Goal: Task Accomplishment & Management: Manage account settings

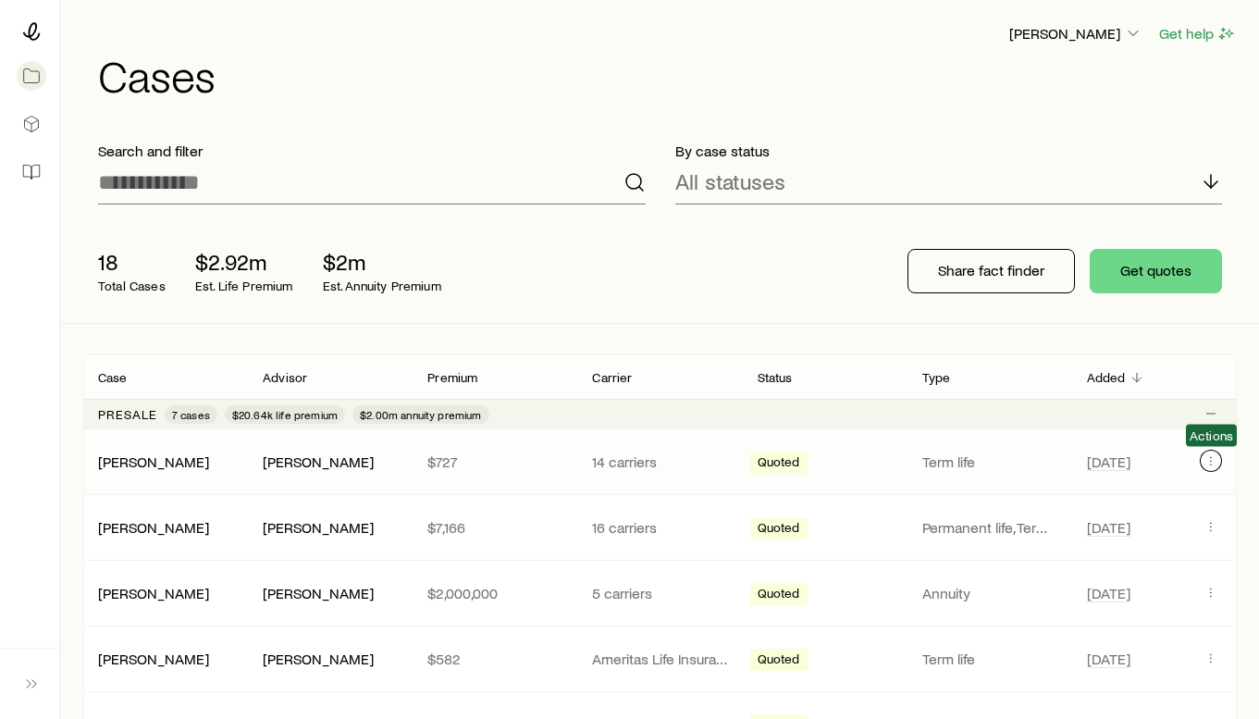
click at [1208, 459] on icon "Client cases" at bounding box center [1210, 460] width 15 height 15
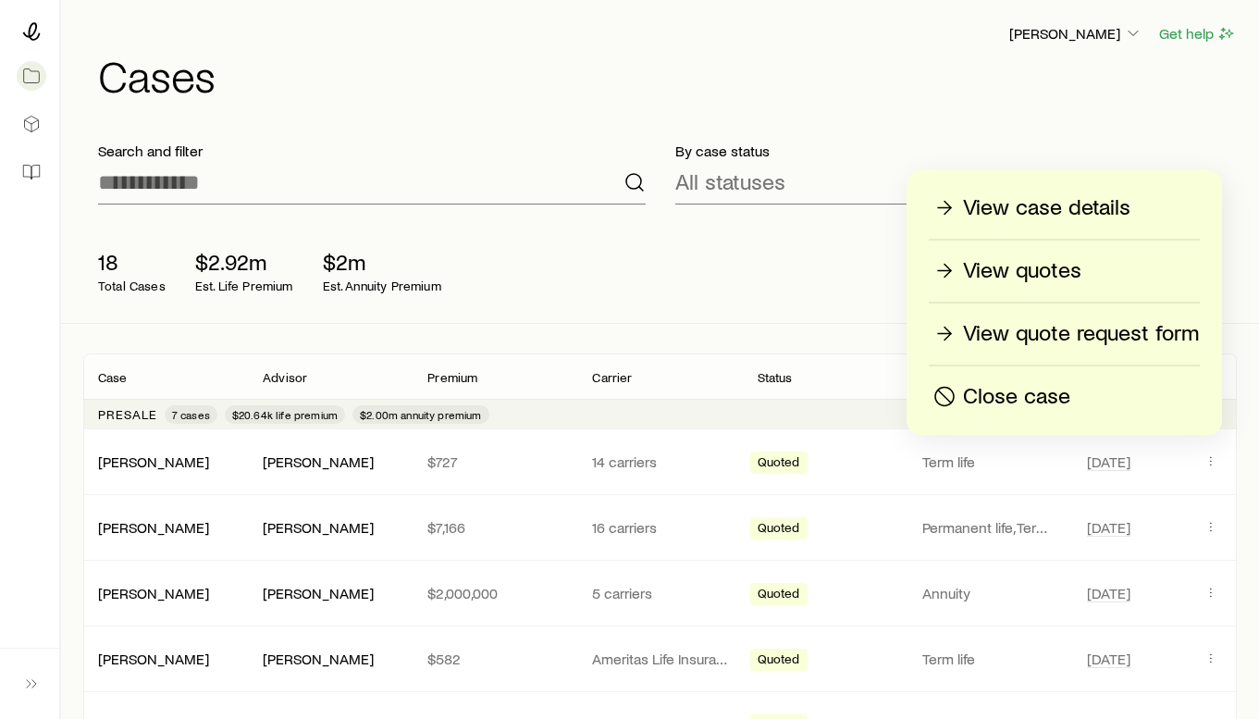
click at [983, 390] on p "Close case" at bounding box center [1016, 397] width 107 height 30
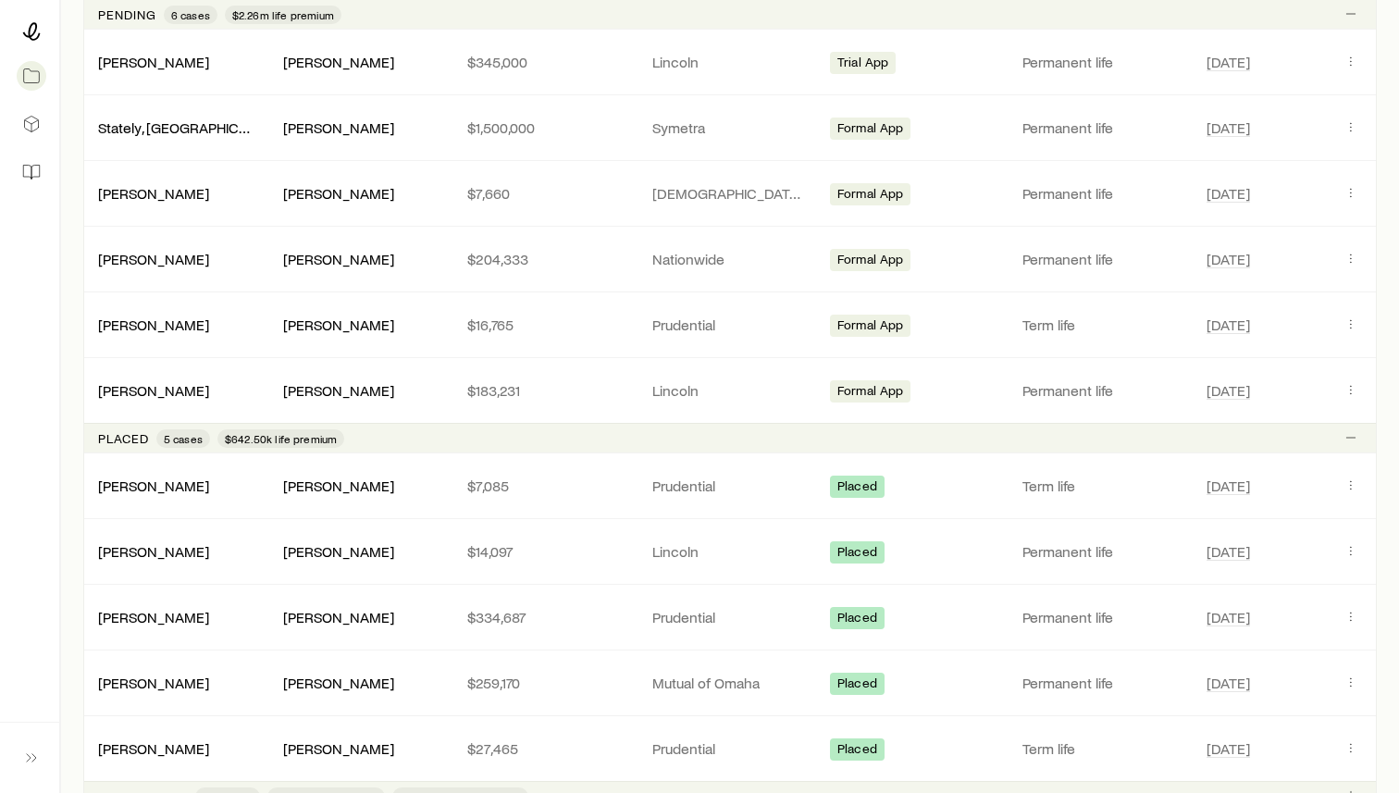
scroll to position [837, 0]
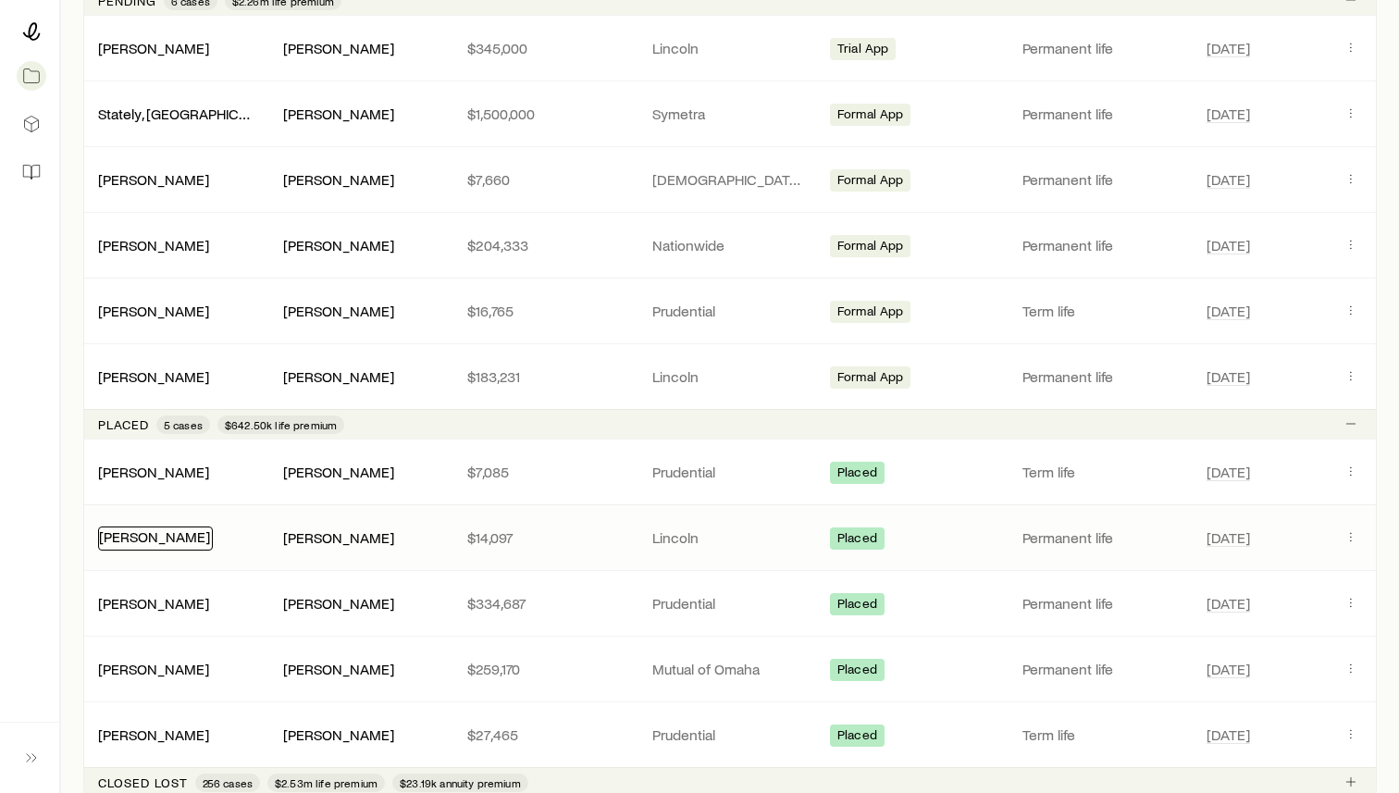
click at [145, 536] on link "[PERSON_NAME]" at bounding box center [154, 536] width 111 height 18
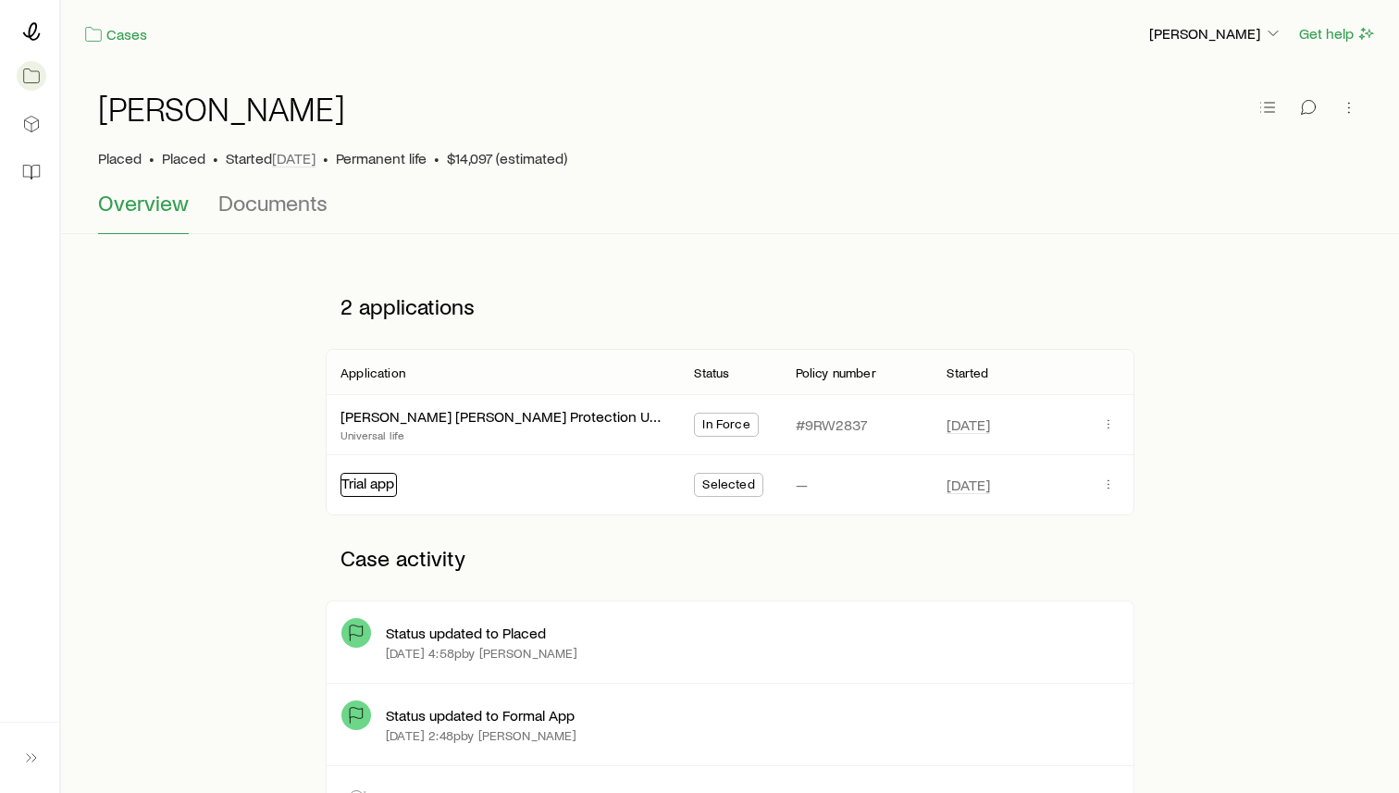
click at [369, 478] on link "Trial app" at bounding box center [367, 483] width 53 height 18
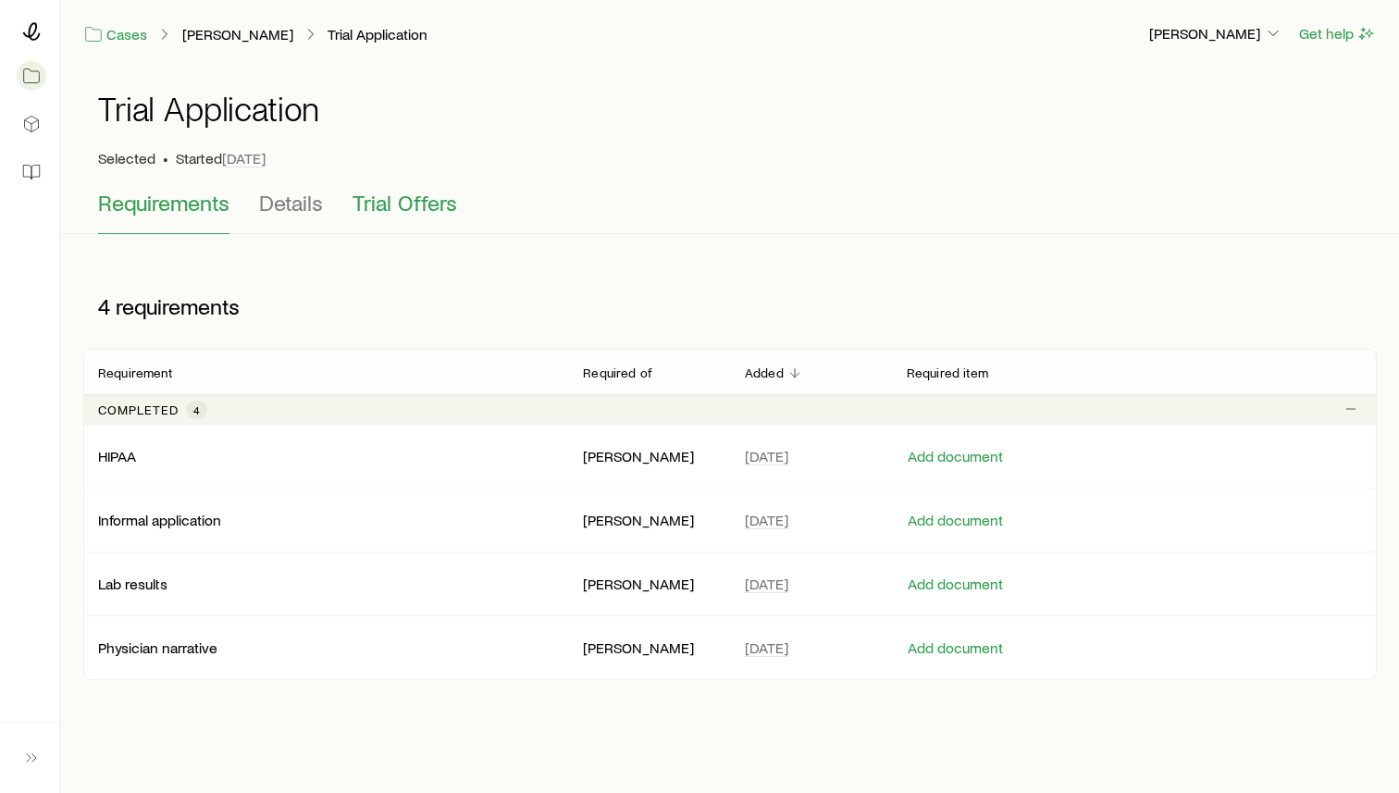
click at [421, 200] on span "Trial Offers" at bounding box center [404, 203] width 105 height 26
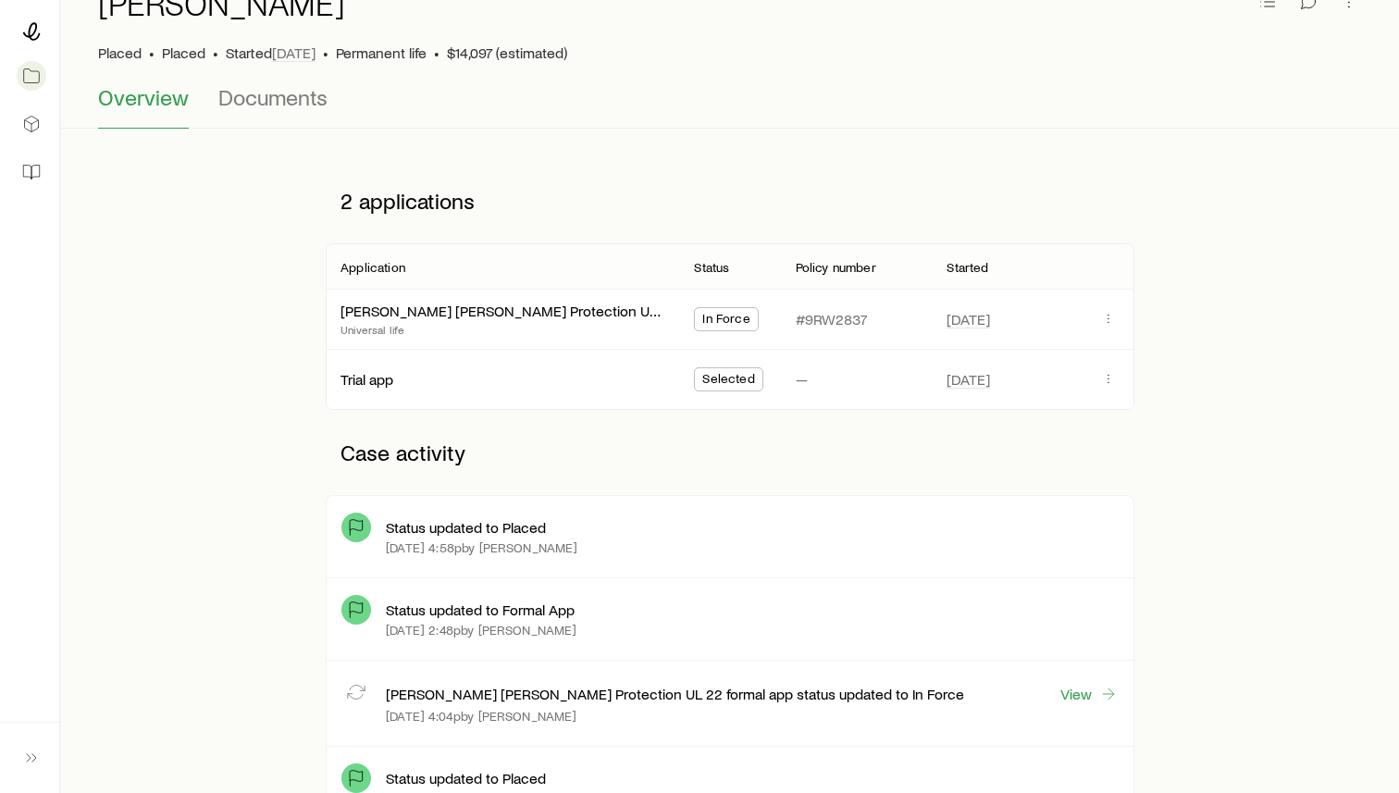
scroll to position [103, 0]
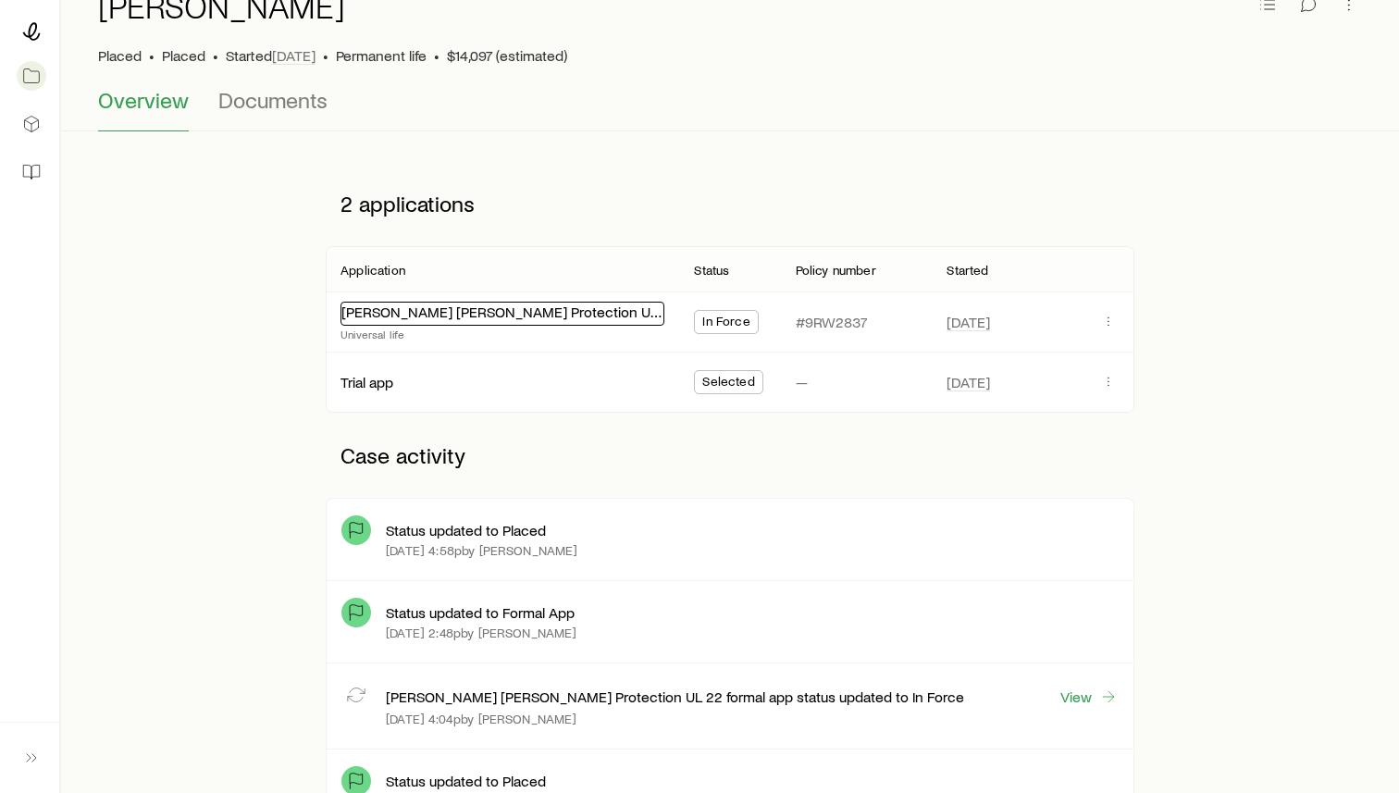
click at [487, 313] on link "[PERSON_NAME] [PERSON_NAME] Protection UL 22" at bounding box center [509, 311] width 337 height 18
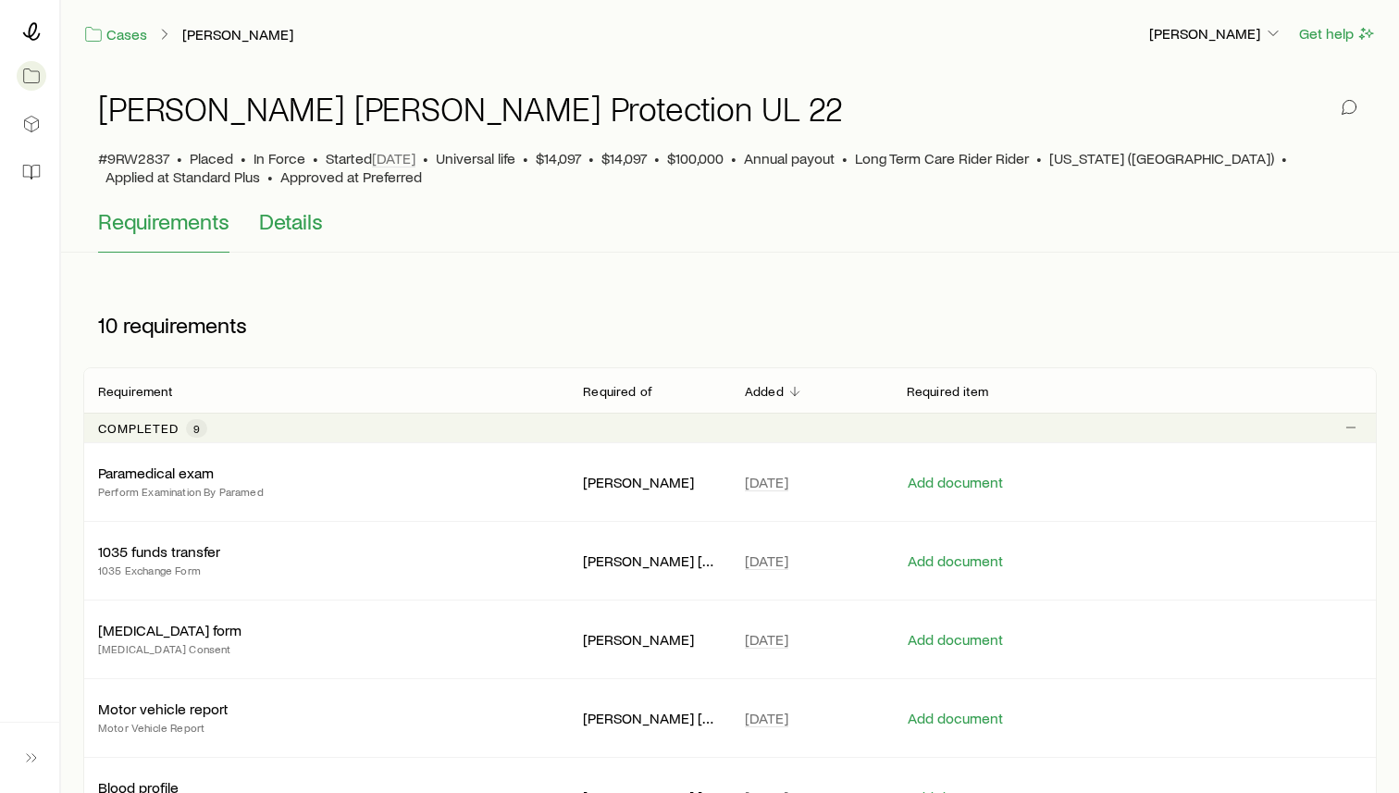
click at [289, 232] on span "Details" at bounding box center [291, 221] width 64 height 26
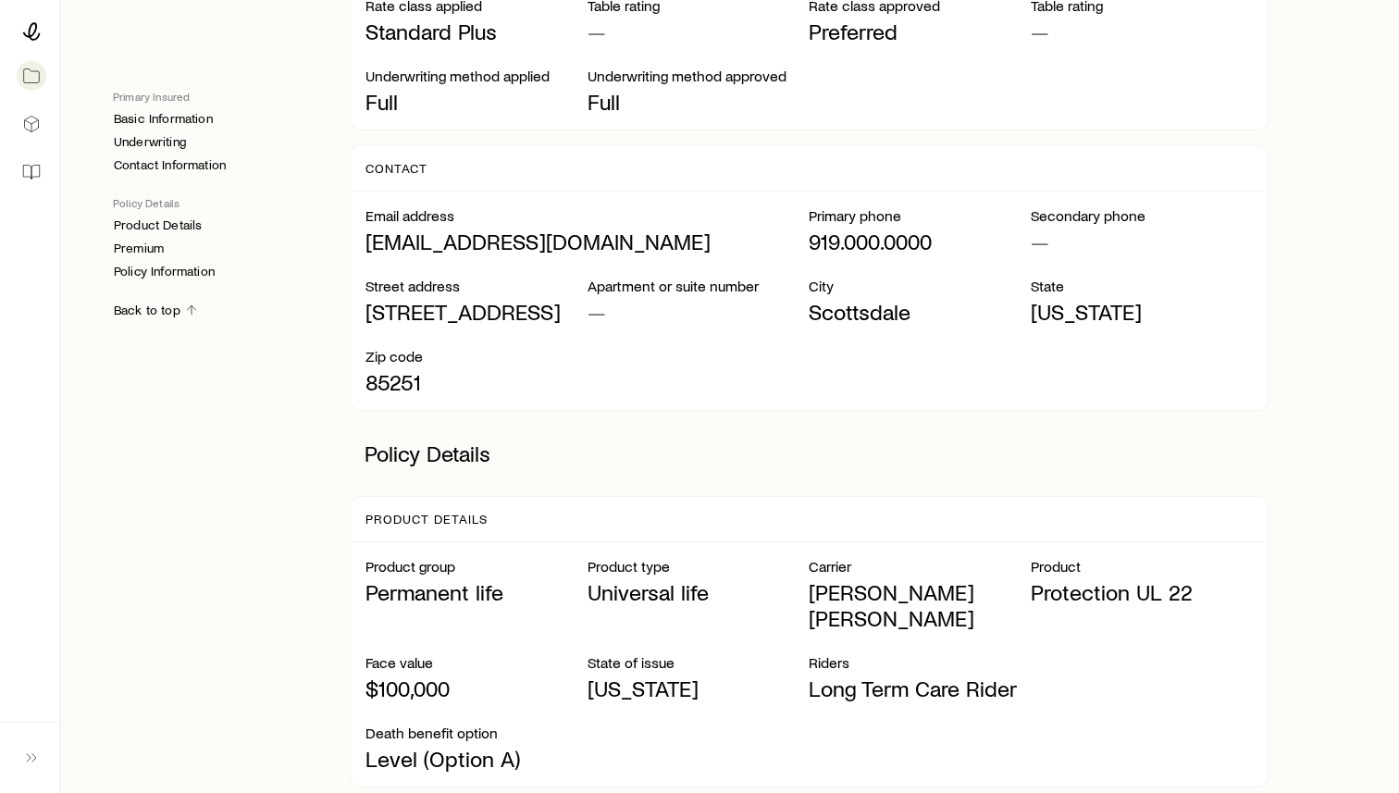
scroll to position [821, 0]
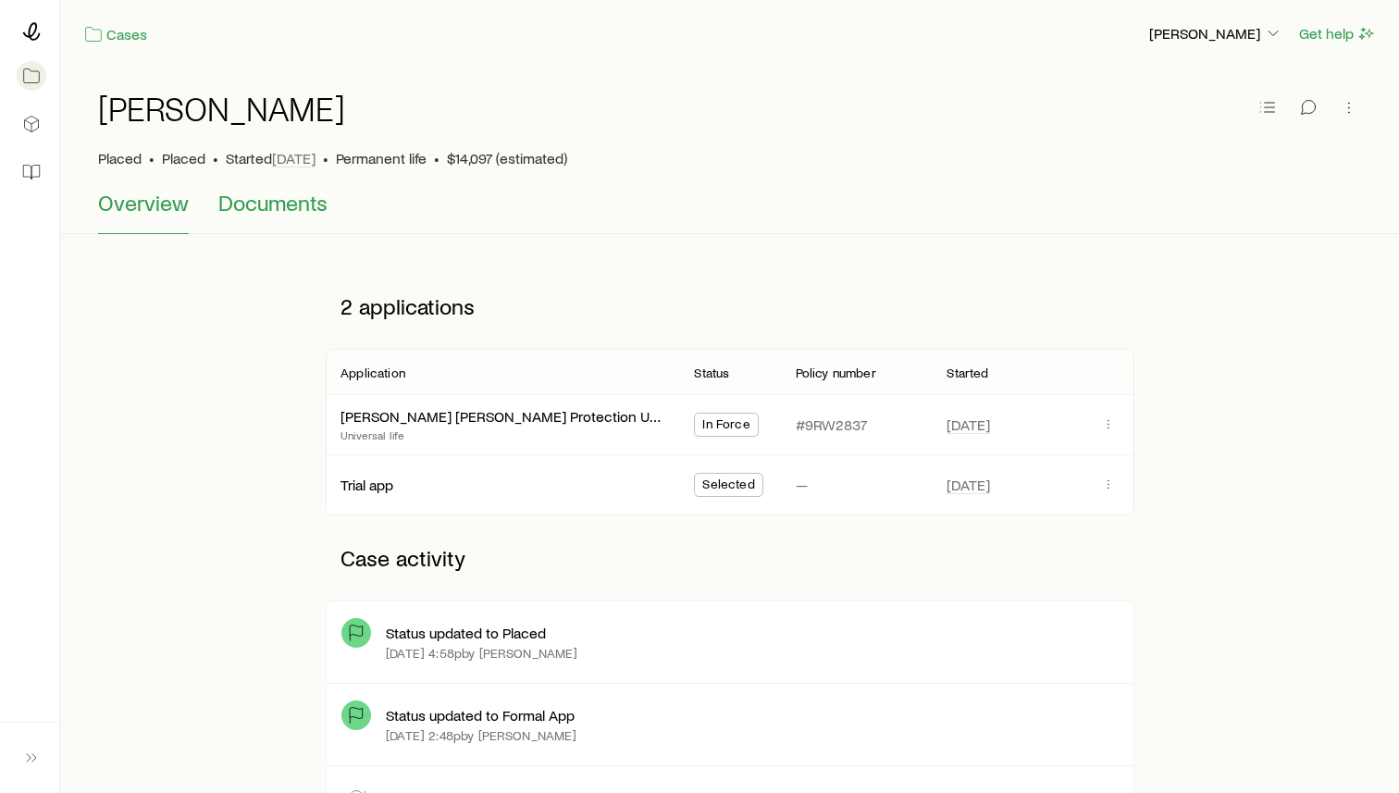
click at [269, 208] on span "Documents" at bounding box center [272, 203] width 109 height 26
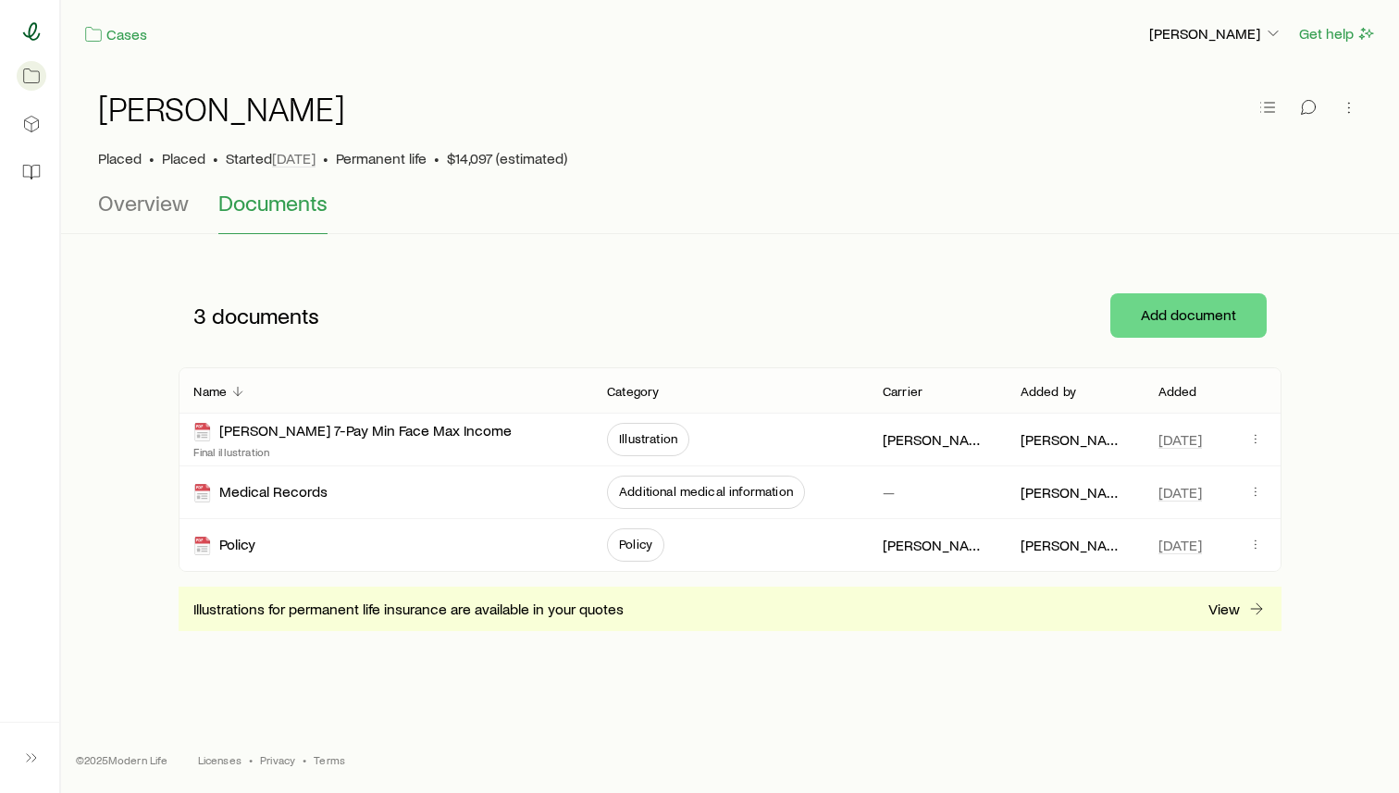
click at [29, 26] on icon at bounding box center [31, 31] width 18 height 18
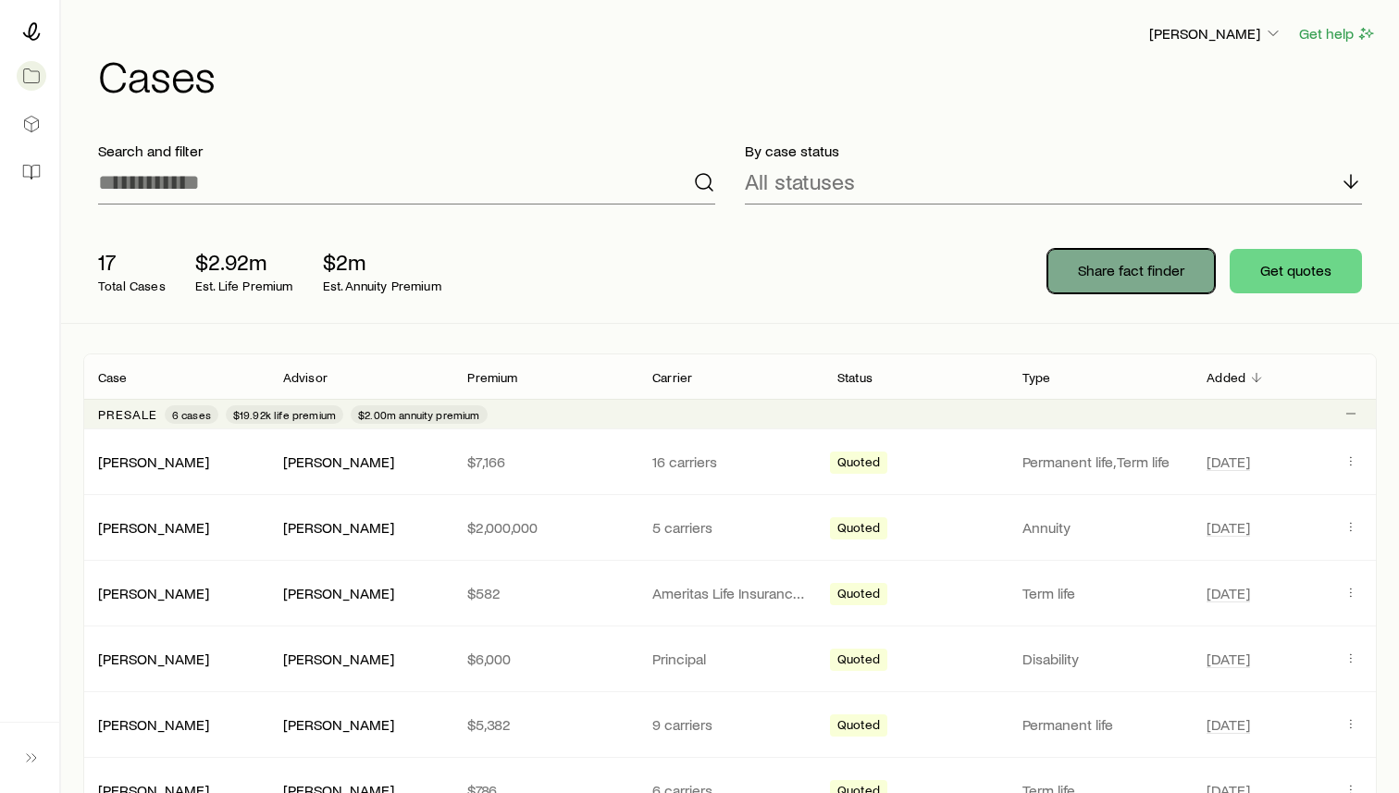
click at [1090, 269] on p "Share fact finder" at bounding box center [1131, 270] width 106 height 18
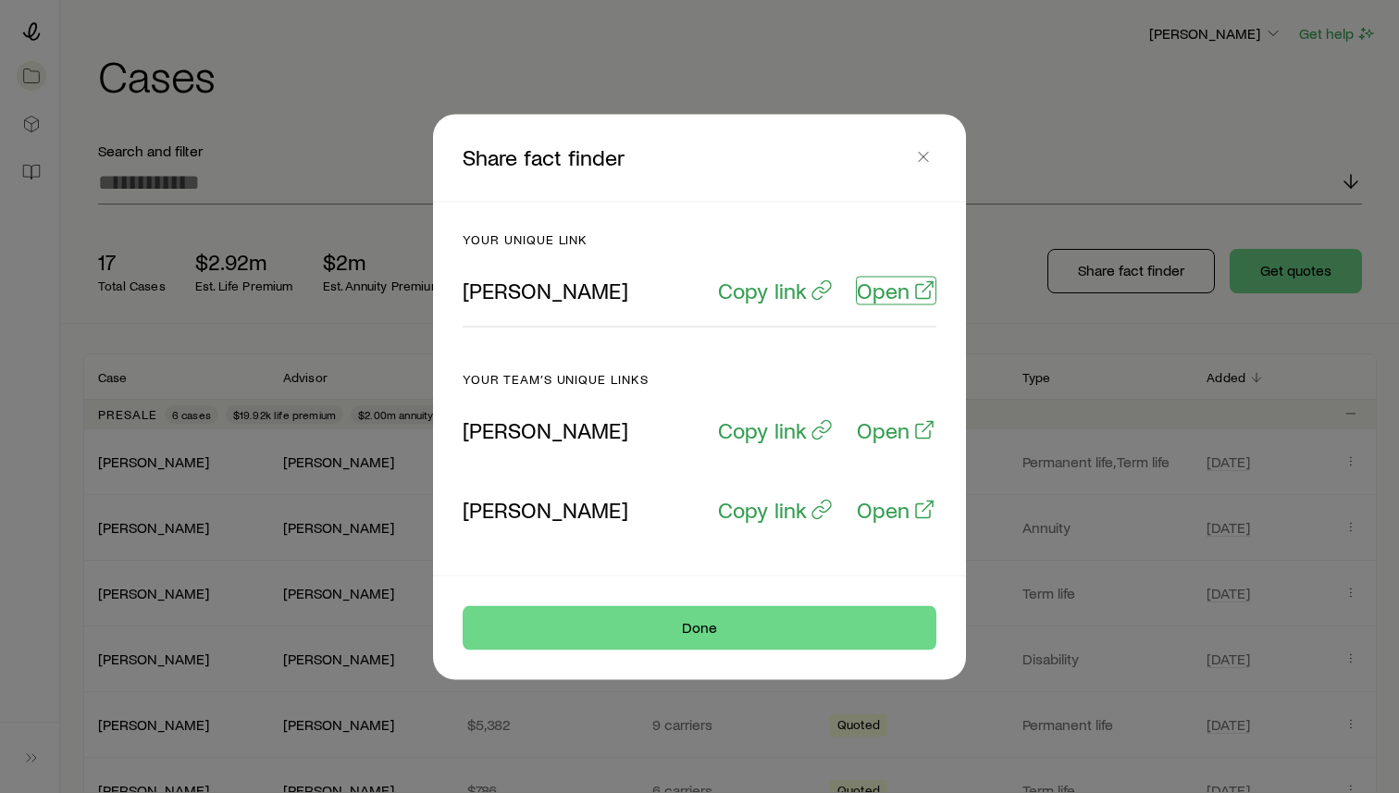
click at [893, 299] on p "Open" at bounding box center [883, 290] width 53 height 26
